Goal: Transaction & Acquisition: Purchase product/service

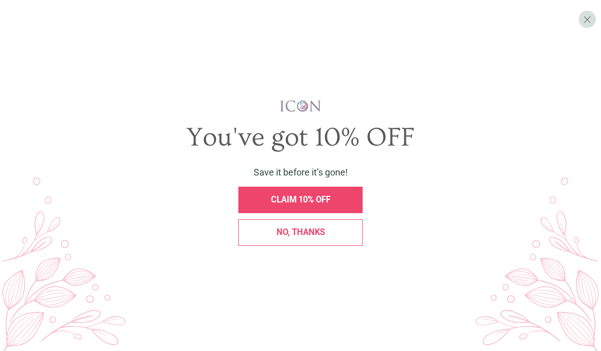
click at [332, 1] on div "X You've got 10% OFF Save it before it’s gone! CLAIM 10% OFF No, thanks" at bounding box center [300, 175] width 601 height 351
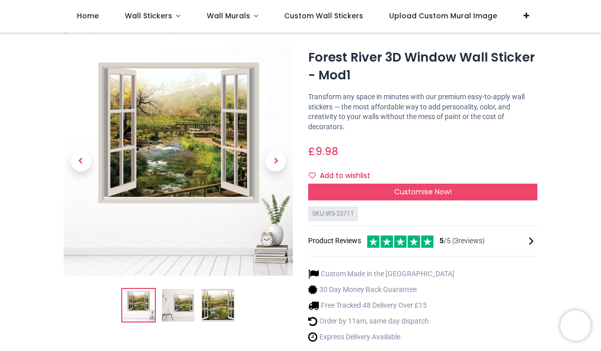
scroll to position [15, 0]
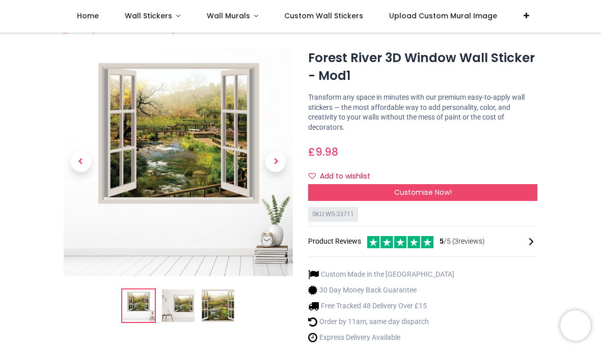
click at [207, 182] on img at bounding box center [178, 161] width 229 height 229
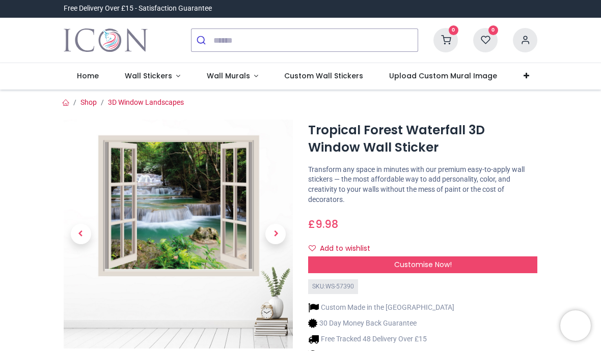
click at [279, 238] on span "Next" at bounding box center [275, 234] width 20 height 20
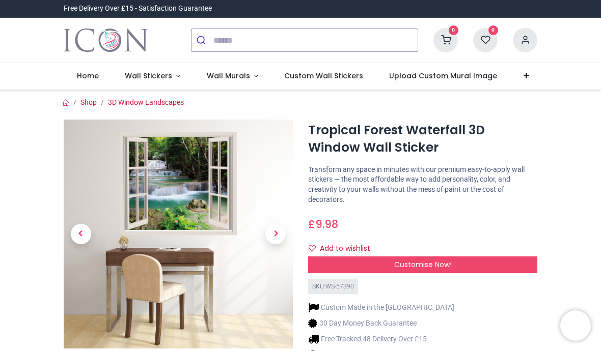
click at [278, 234] on span "Next" at bounding box center [275, 234] width 20 height 20
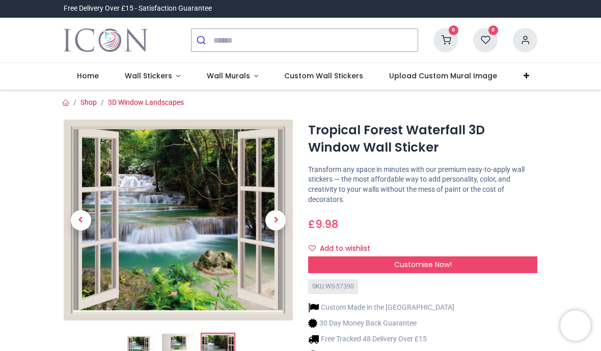
click at [275, 220] on span "Next" at bounding box center [275, 220] width 20 height 20
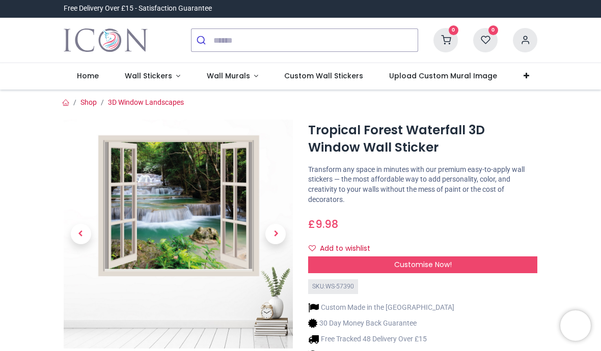
click at [273, 233] on span "Next" at bounding box center [275, 234] width 20 height 20
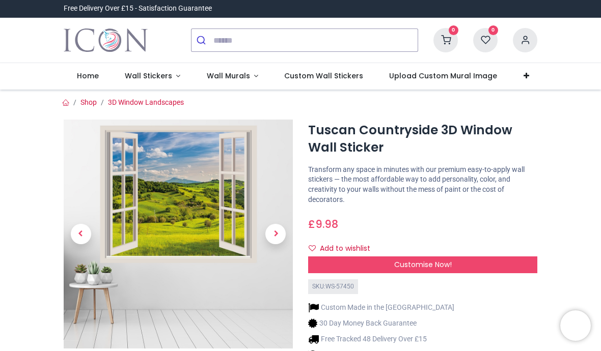
click at [276, 228] on span "Next" at bounding box center [275, 234] width 20 height 20
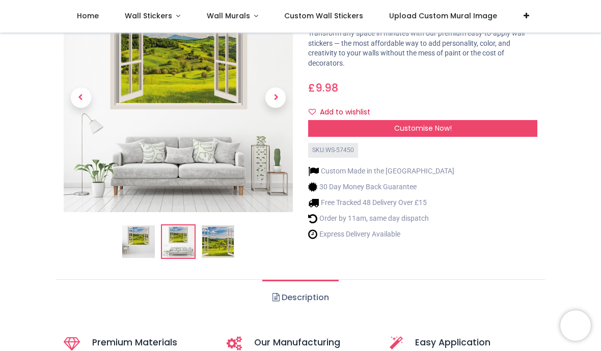
scroll to position [85, 0]
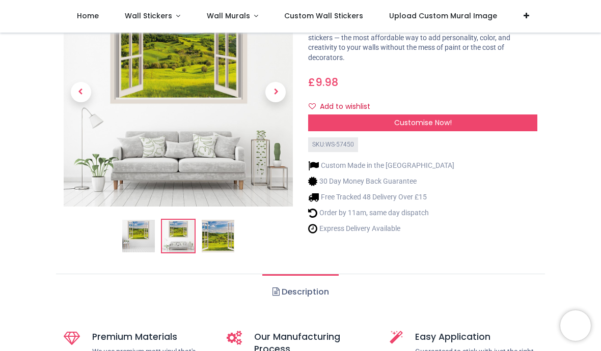
click at [178, 242] on img at bounding box center [178, 236] width 33 height 33
click at [229, 243] on img at bounding box center [218, 236] width 33 height 33
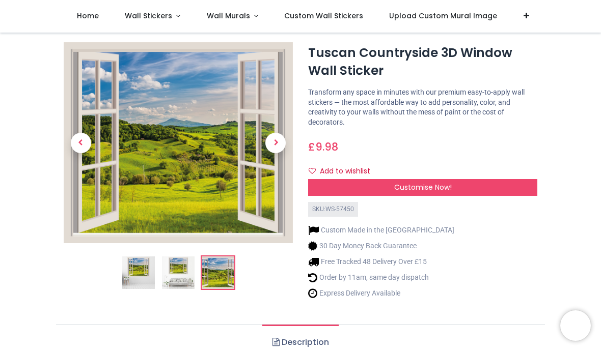
scroll to position [20, 0]
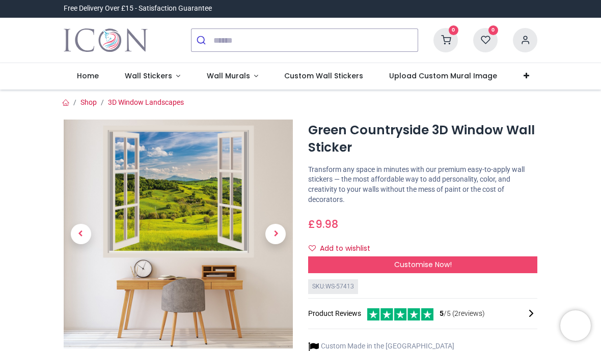
click at [280, 239] on span "Next" at bounding box center [275, 234] width 20 height 20
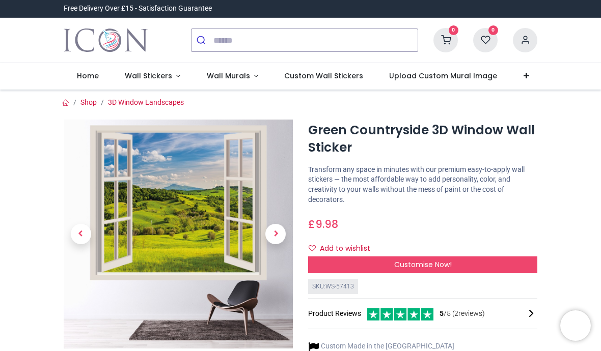
click at [204, 226] on img at bounding box center [178, 234] width 229 height 229
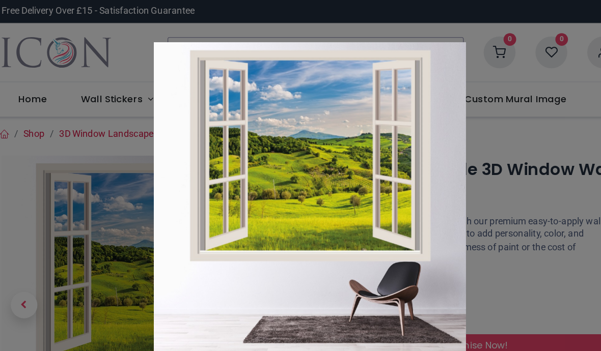
click at [411, 211] on div at bounding box center [300, 175] width 601 height 351
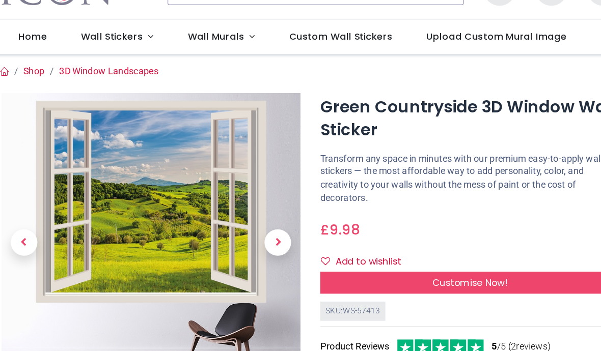
click at [398, 257] on div "Customise Now!" at bounding box center [422, 265] width 229 height 17
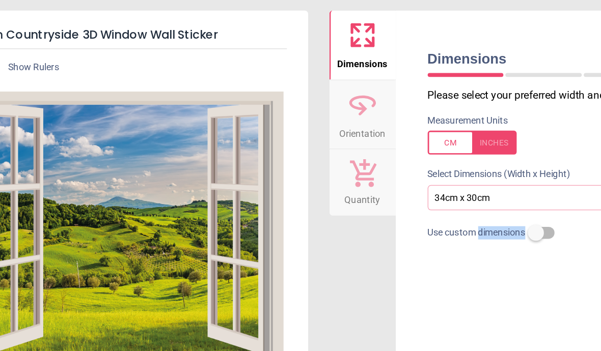
click at [321, 43] on span "Dimensions" at bounding box center [340, 46] width 38 height 15
click at [321, 47] on span "Dimensions" at bounding box center [340, 46] width 38 height 15
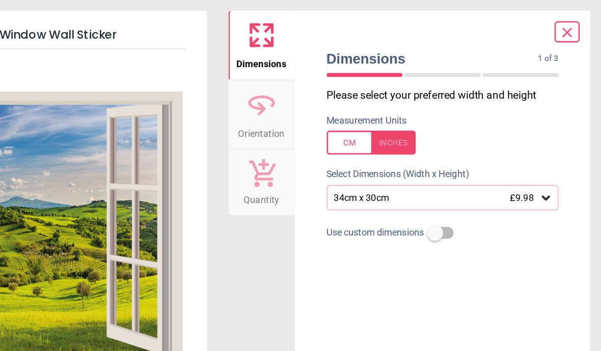
click at [424, 152] on div "34cm x 30cm £9.98" at bounding box center [480, 151] width 178 height 19
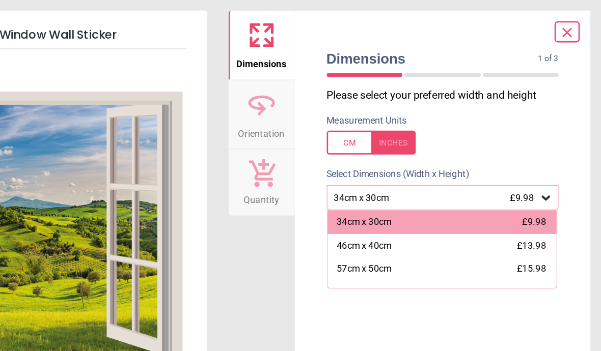
click at [391, 109] on div at bounding box center [425, 109] width 68 height 18
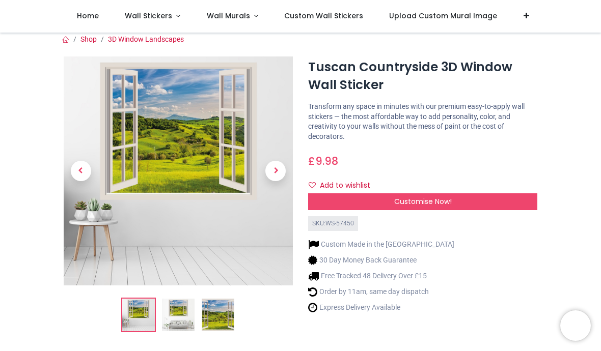
scroll to position [8, 0]
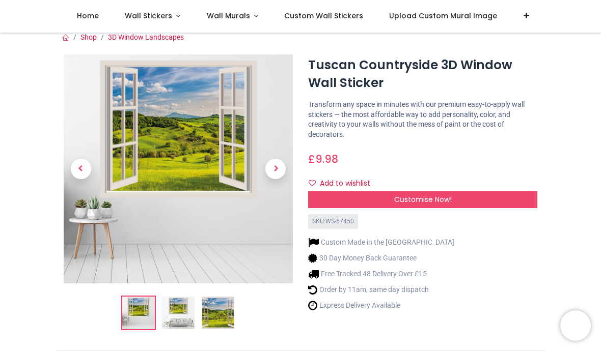
click at [456, 214] on div "SKU: WS-57450" at bounding box center [422, 221] width 229 height 15
click at [458, 200] on div "Customise Now!" at bounding box center [422, 199] width 229 height 17
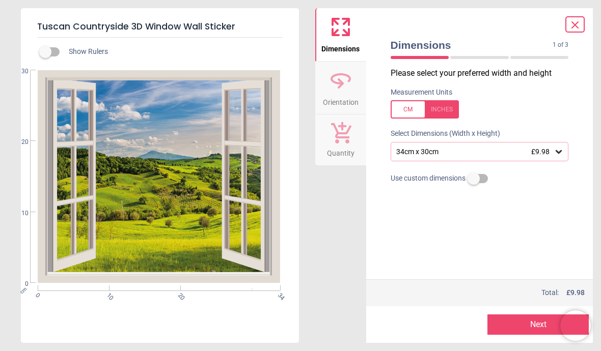
click at [568, 153] on div "34cm x 30cm £9.98" at bounding box center [480, 151] width 178 height 19
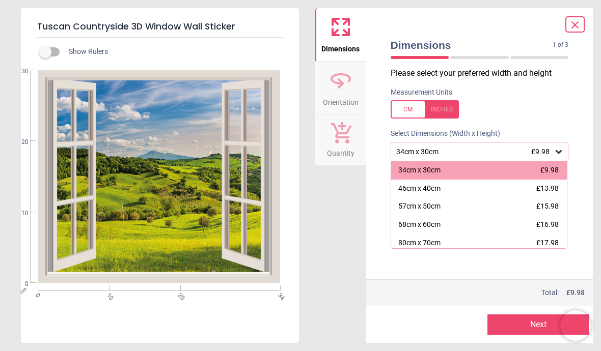
click at [353, 291] on div "Dimensions Orientation Quantity" at bounding box center [340, 175] width 51 height 335
click at [352, 290] on div "Dimensions Orientation Quantity" at bounding box center [340, 175] width 51 height 335
